Goal: Task Accomplishment & Management: Use online tool/utility

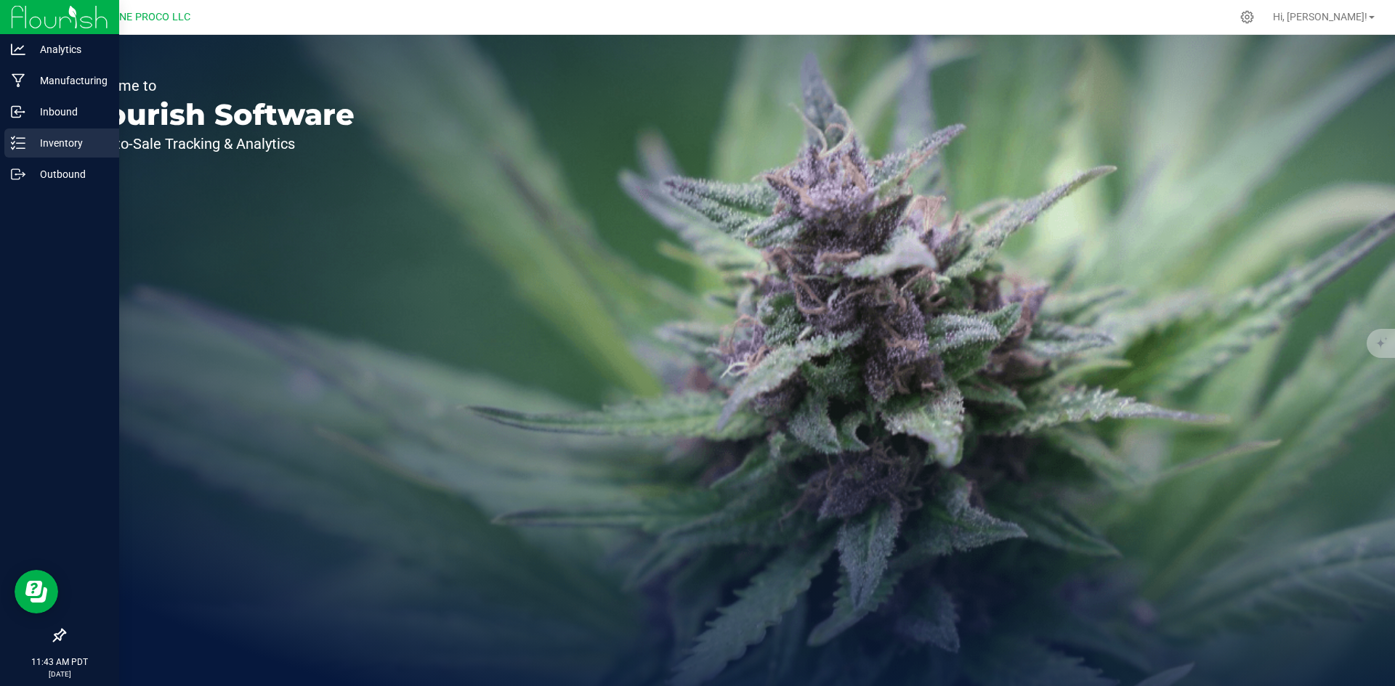
click at [40, 150] on p "Inventory" at bounding box center [68, 142] width 87 height 17
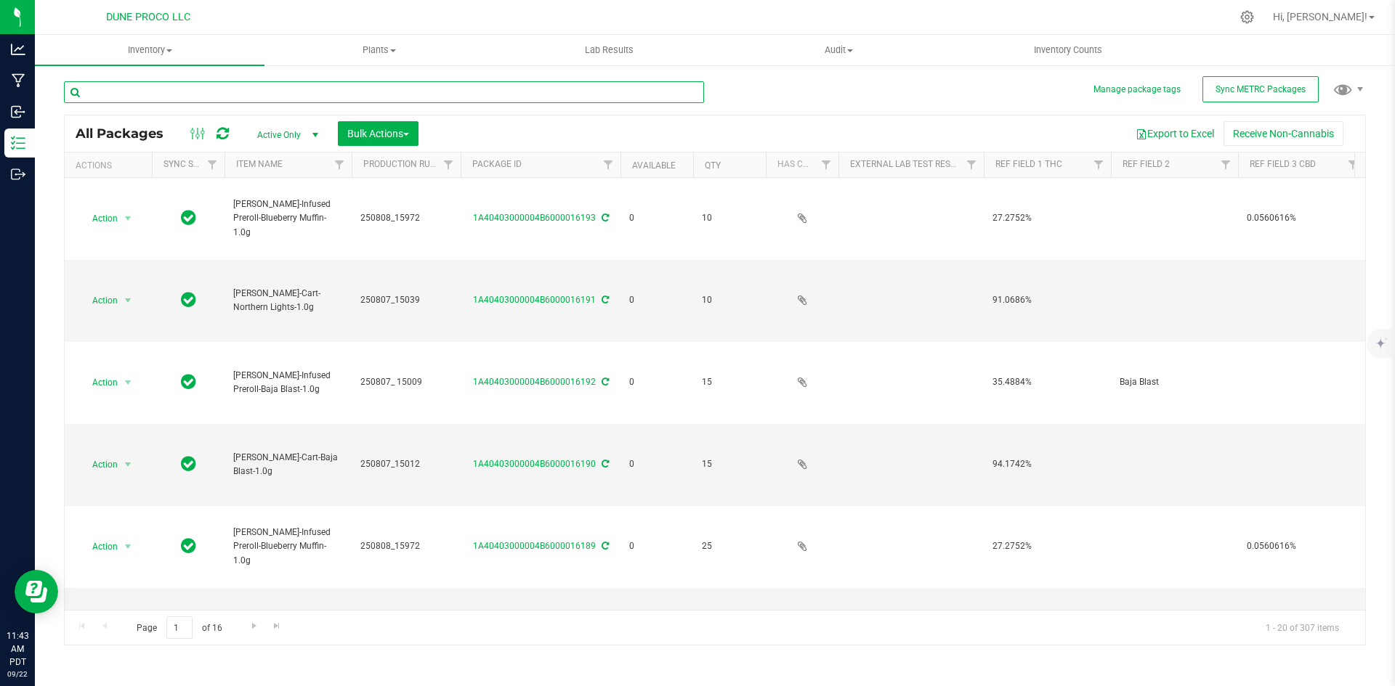
click at [336, 89] on input "text" at bounding box center [384, 92] width 640 height 22
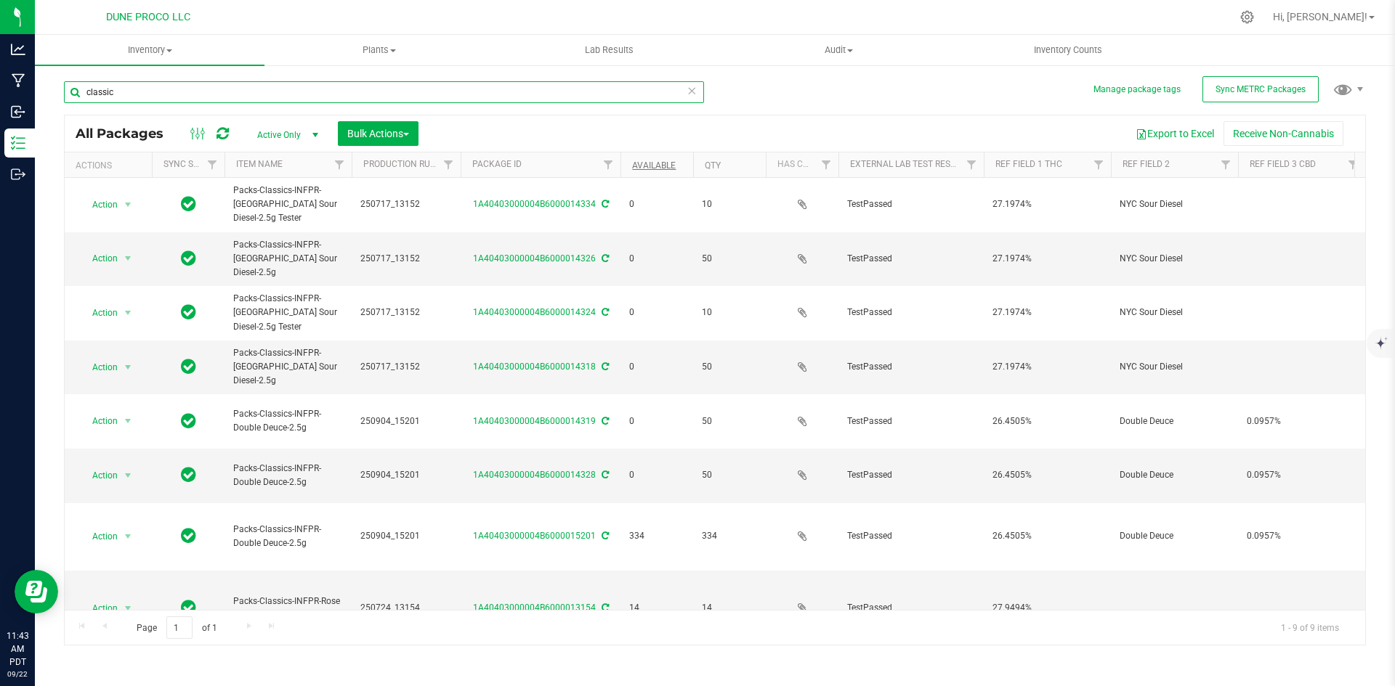
type input "classic"
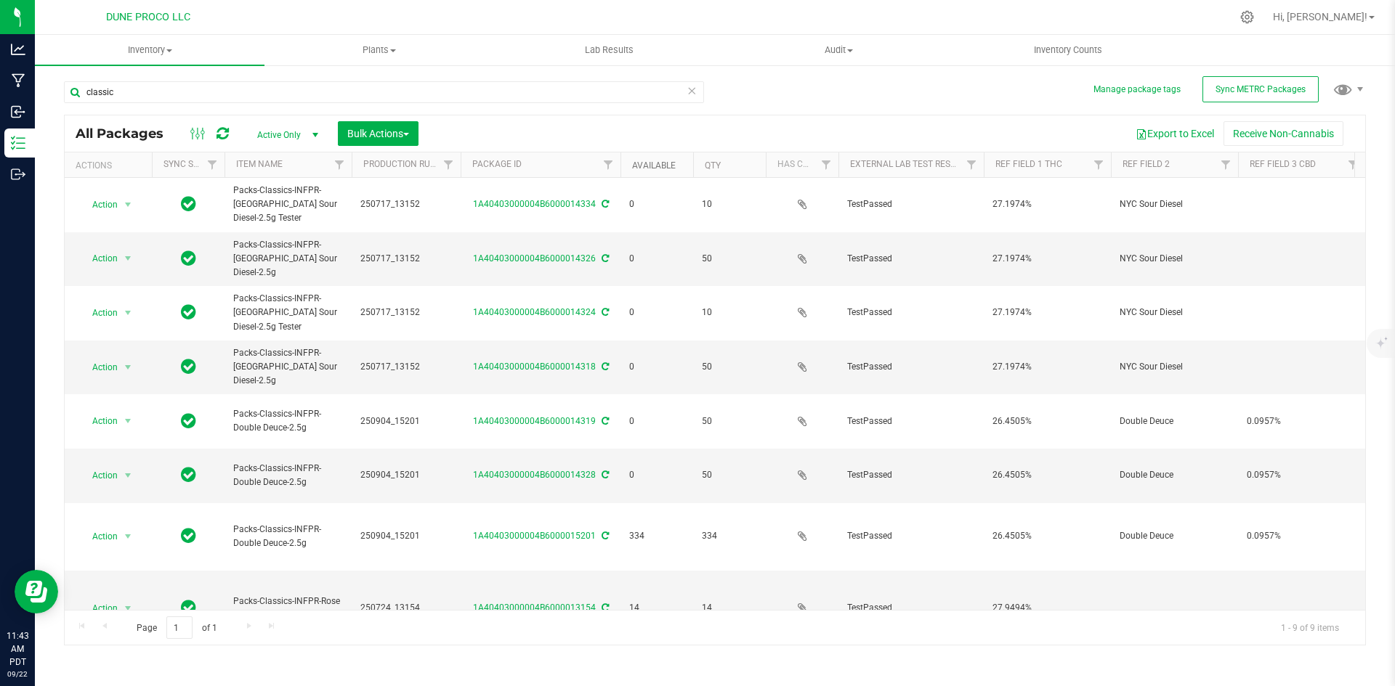
click at [649, 167] on link "Available" at bounding box center [654, 166] width 44 height 10
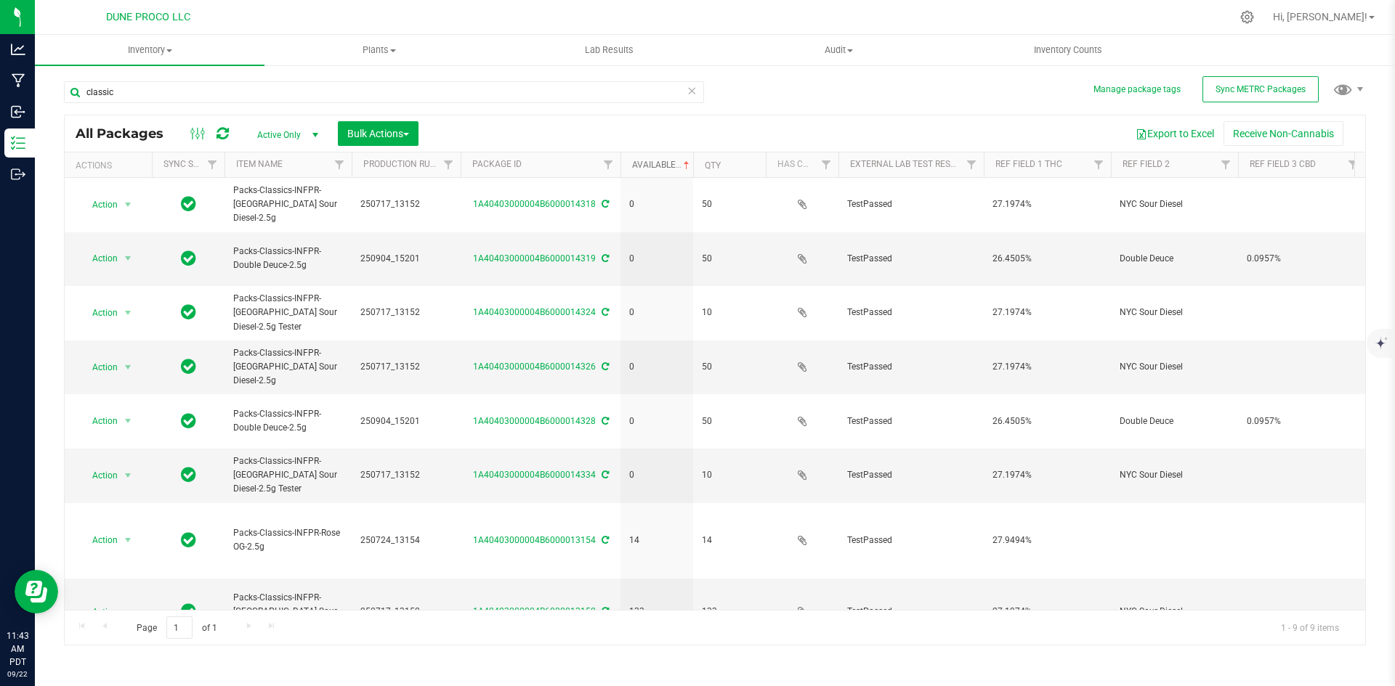
click at [649, 167] on link "Available" at bounding box center [662, 165] width 60 height 10
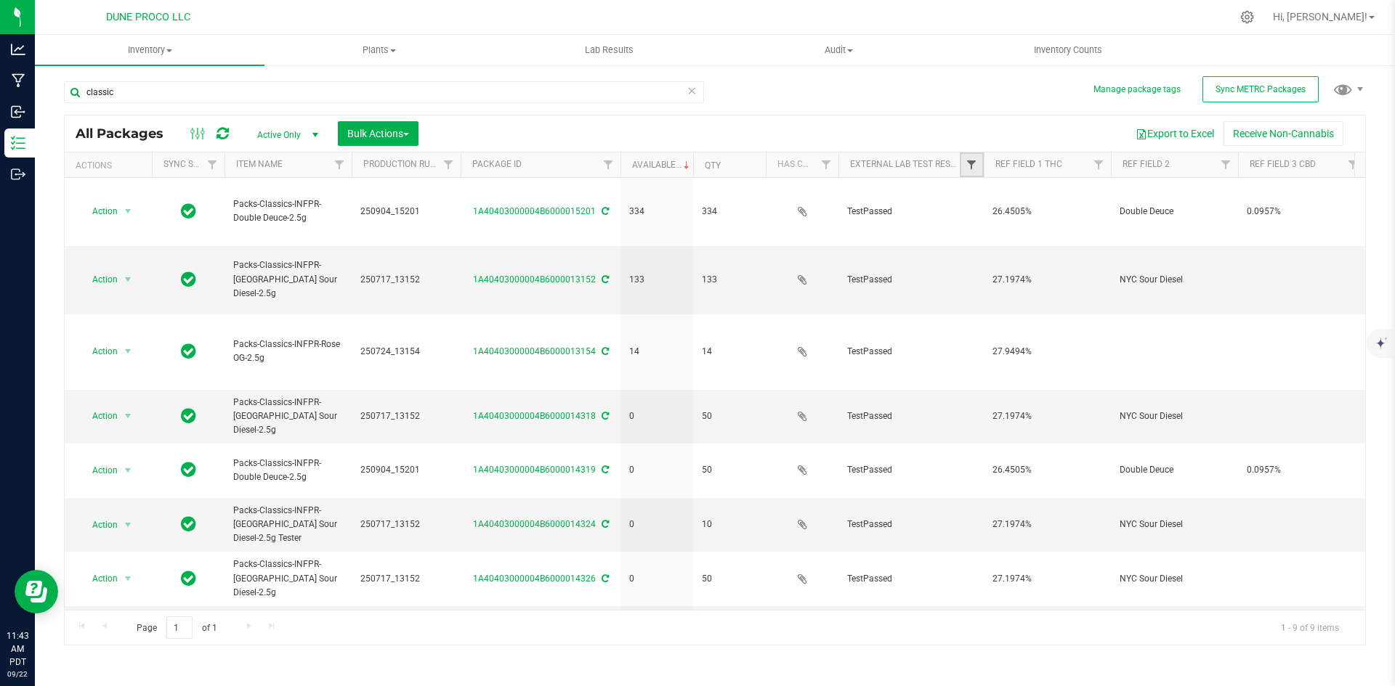
click at [968, 162] on span "Filter" at bounding box center [971, 165] width 12 height 12
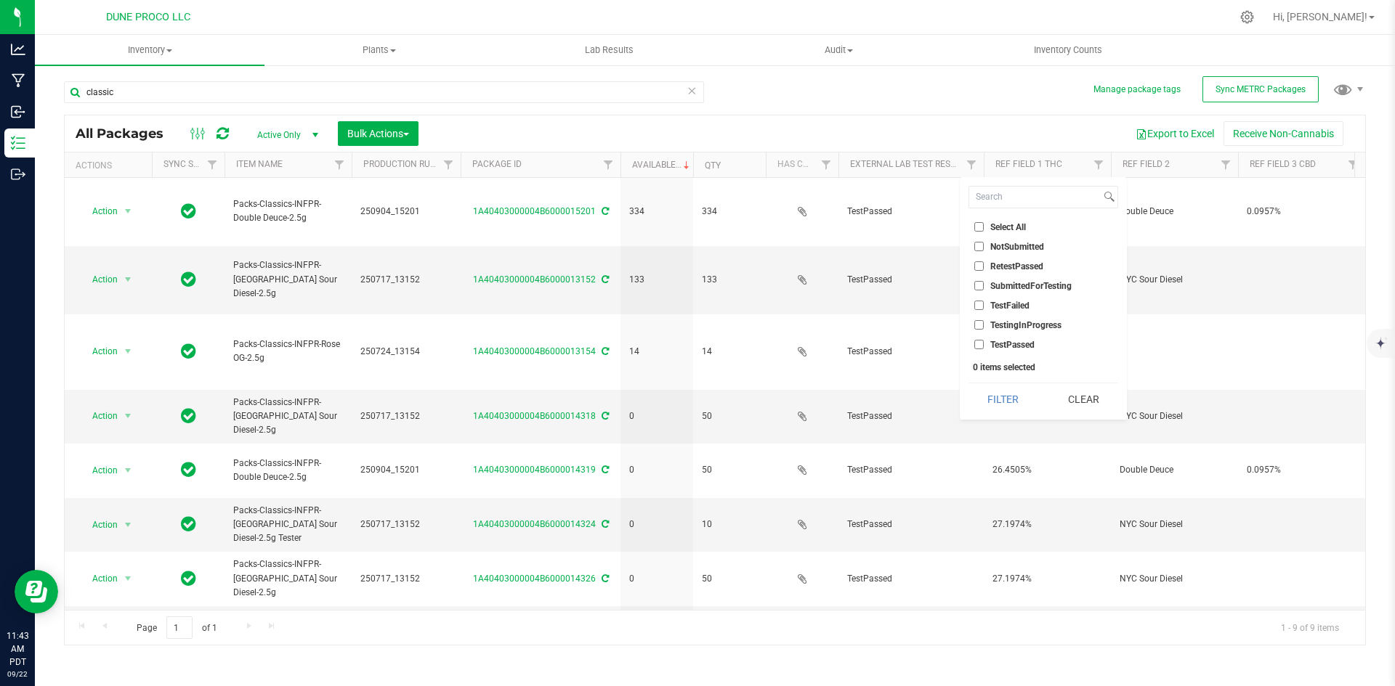
click at [978, 291] on li "SubmittedForTesting" at bounding box center [1043, 285] width 150 height 15
click at [978, 287] on input "SubmittedForTesting" at bounding box center [978, 285] width 9 height 9
click at [999, 392] on button "Filter" at bounding box center [1003, 400] width 70 height 32
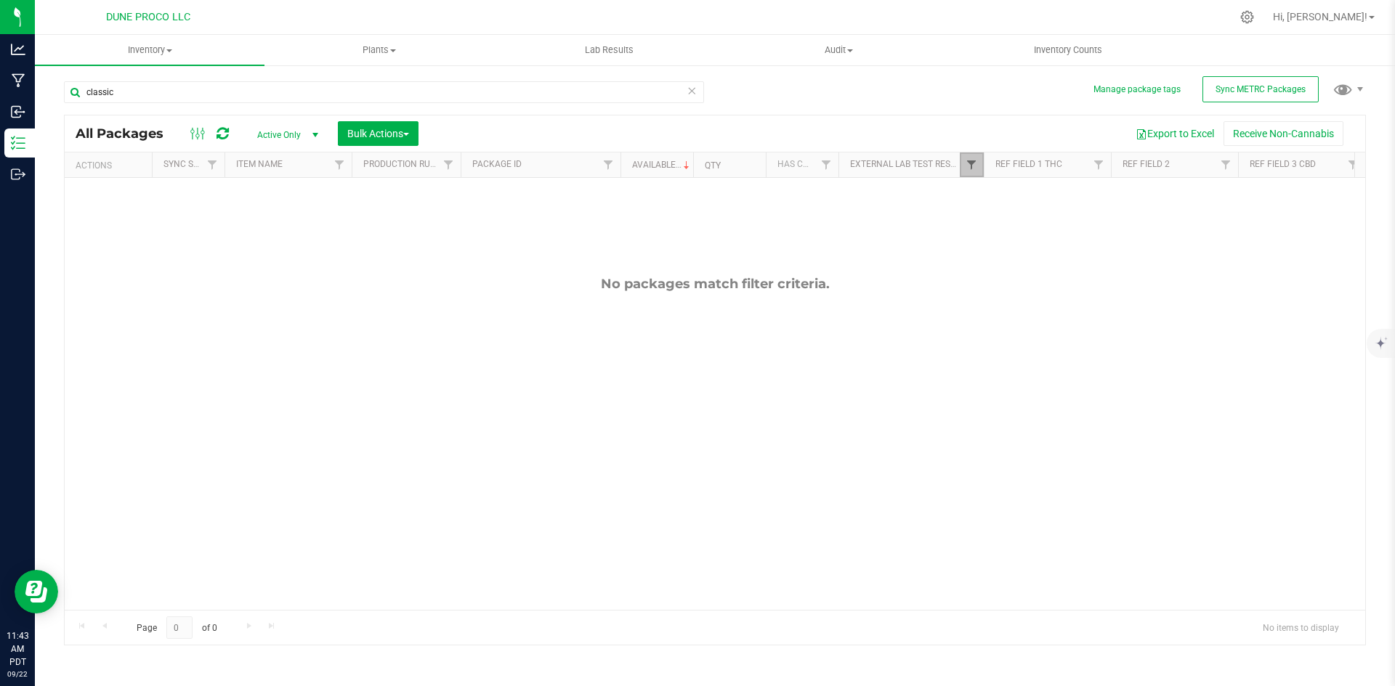
click at [972, 167] on span "Filter" at bounding box center [971, 165] width 12 height 12
click at [981, 285] on input "SubmittedForTesting" at bounding box center [978, 285] width 9 height 9
checkbox input "false"
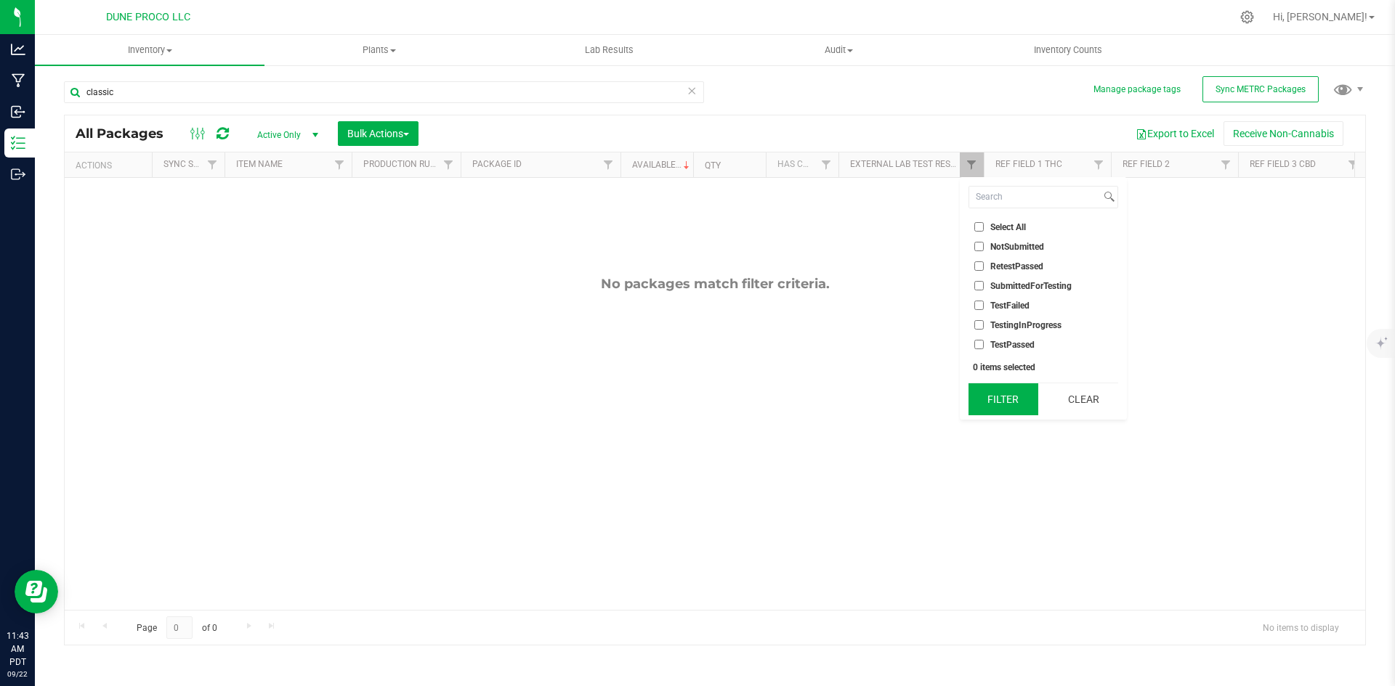
click at [1005, 397] on button "Filter" at bounding box center [1003, 400] width 70 height 32
